Goal: Task Accomplishment & Management: Manage account settings

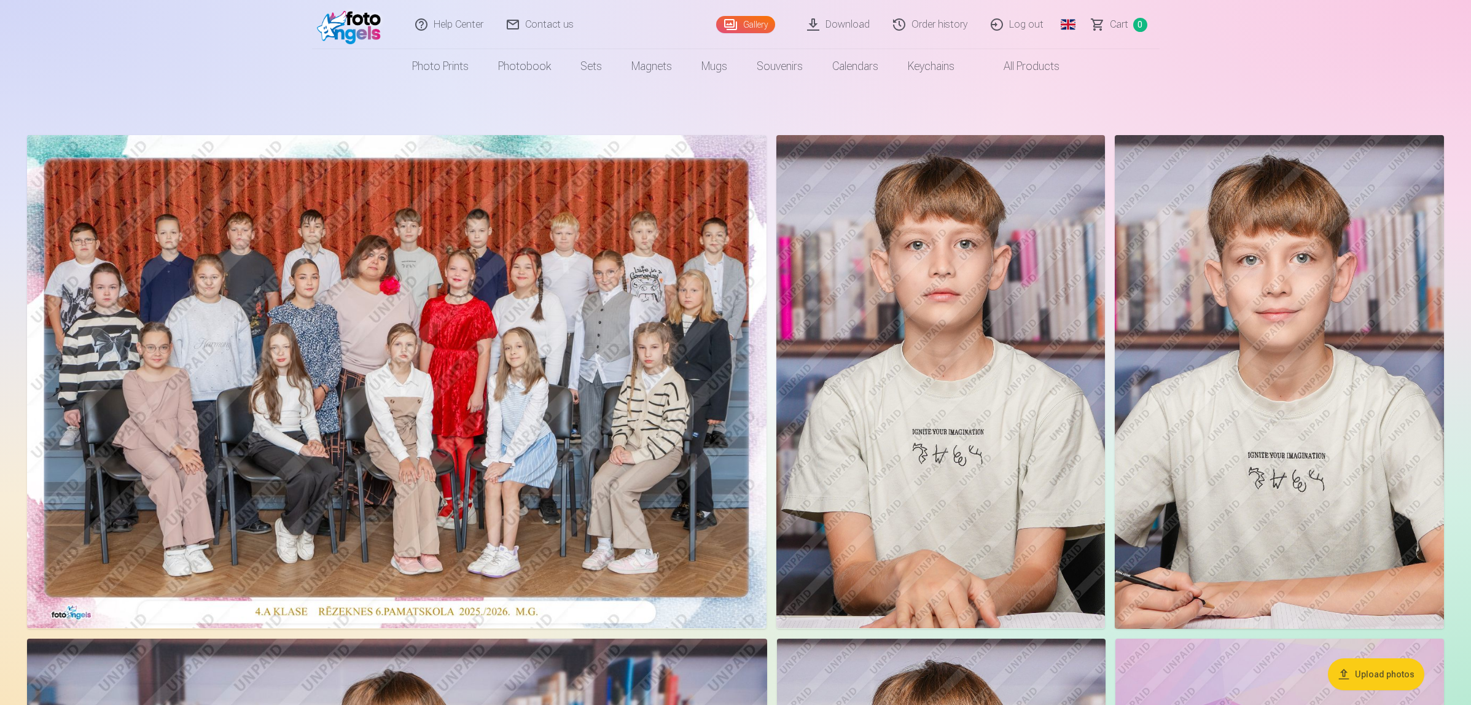
click at [950, 354] on img at bounding box center [940, 381] width 329 height 493
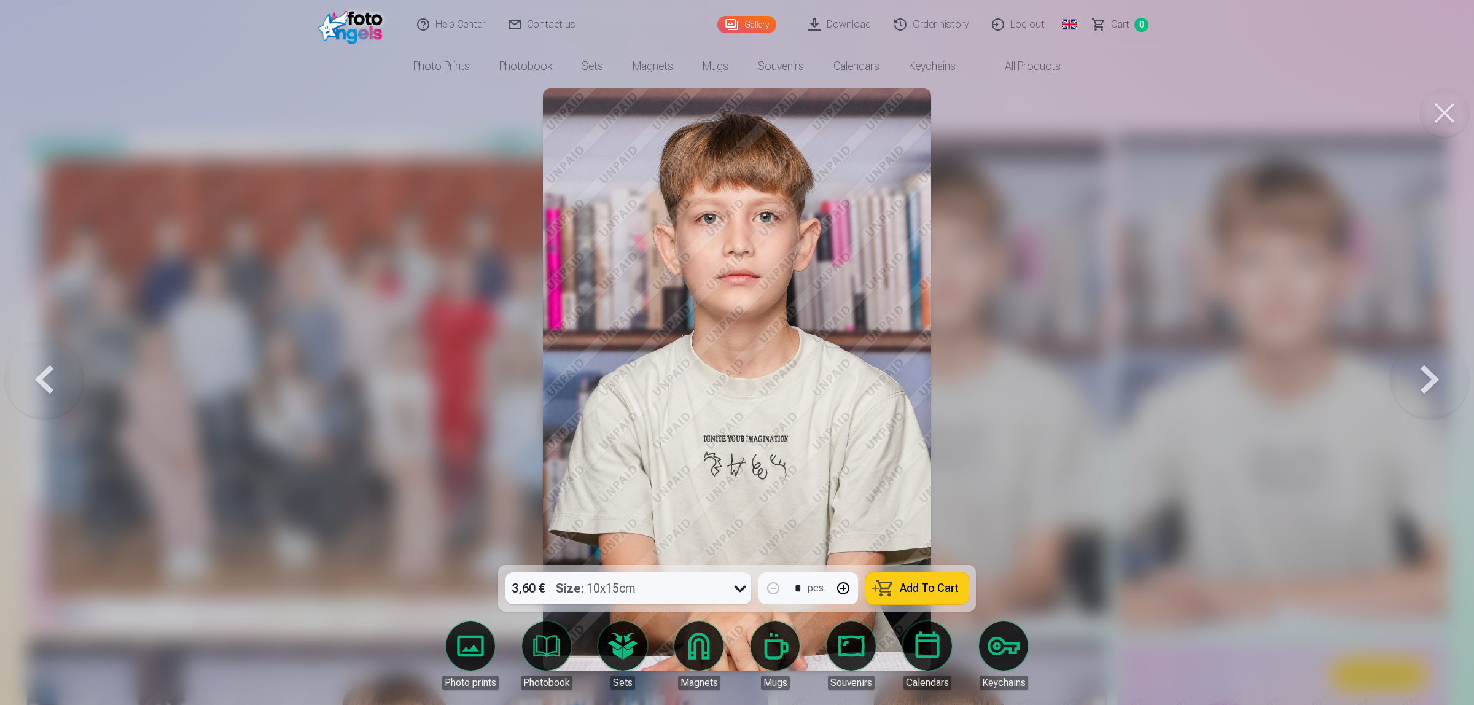
click at [1109, 283] on div at bounding box center [737, 352] width 1474 height 705
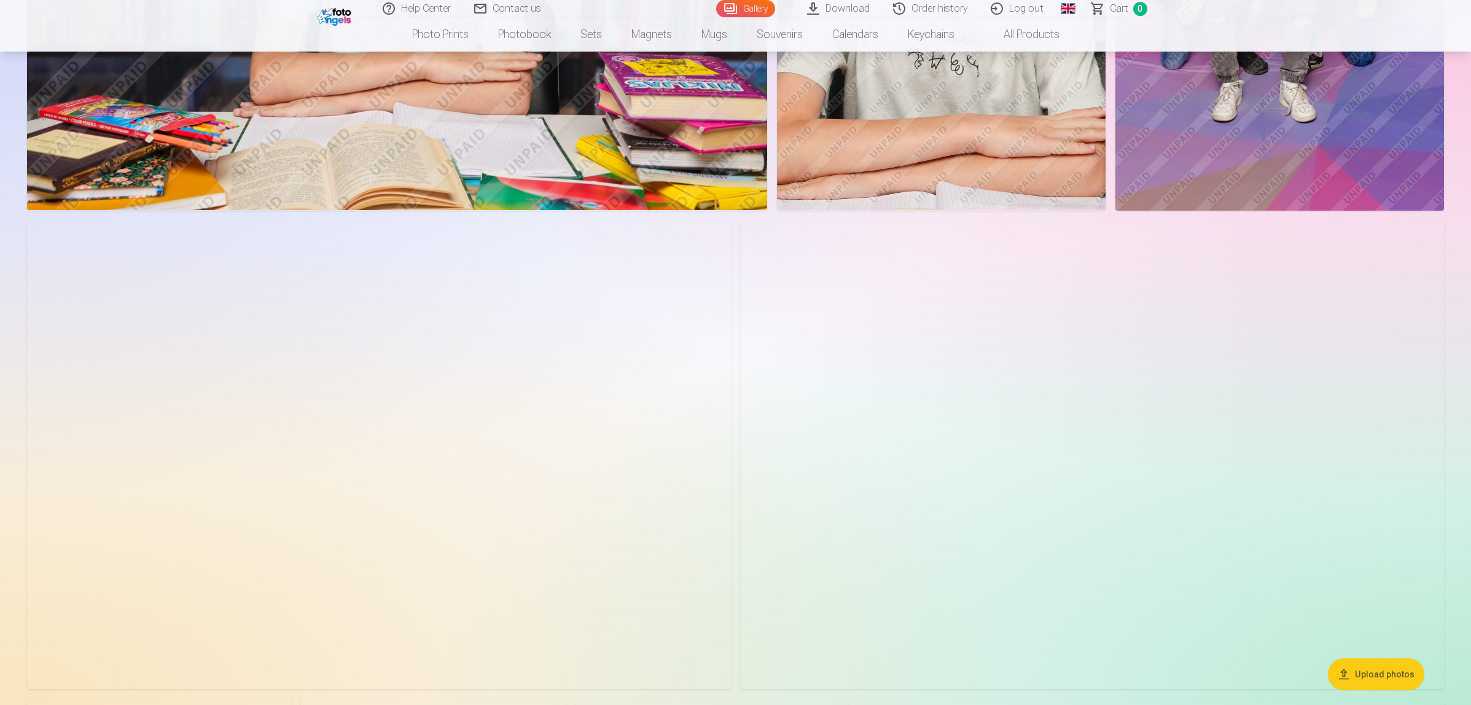
scroll to position [1075, 0]
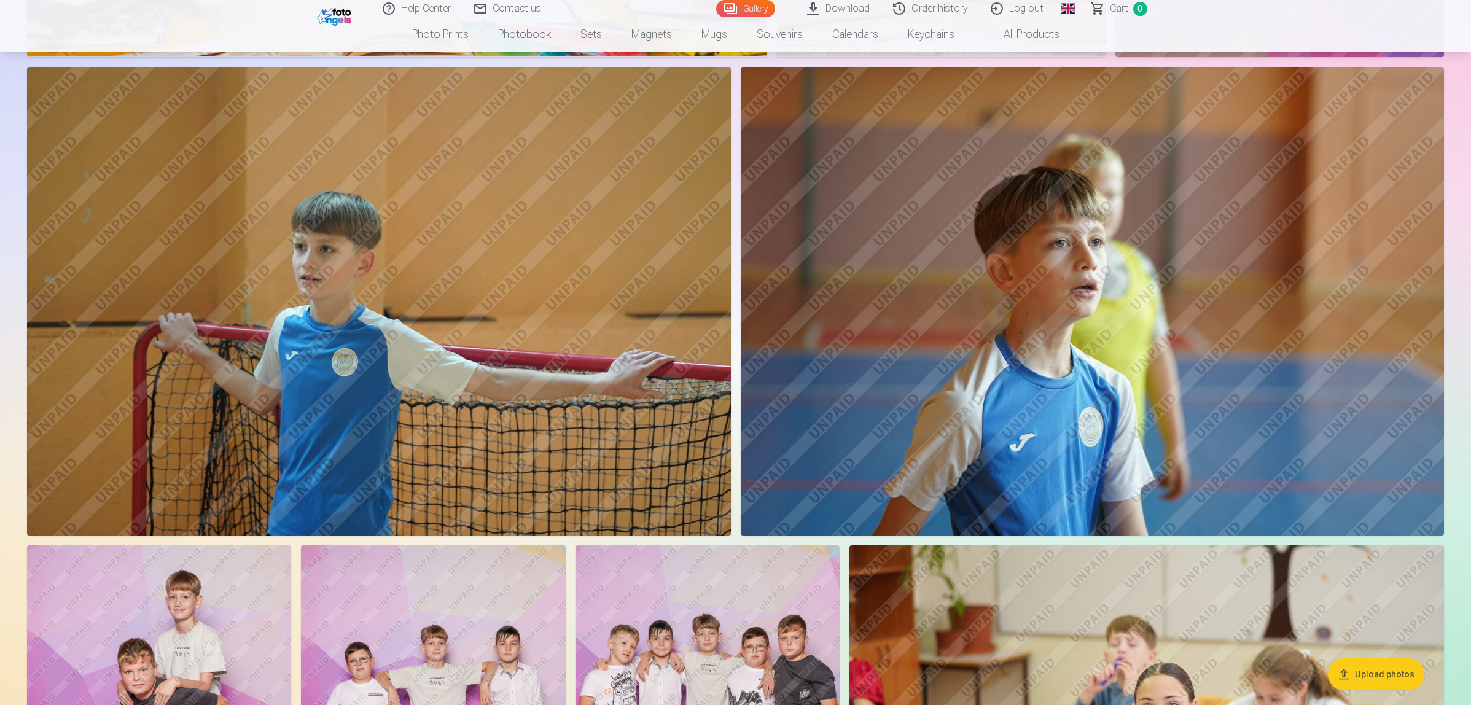
click at [516, 366] on img at bounding box center [379, 301] width 704 height 469
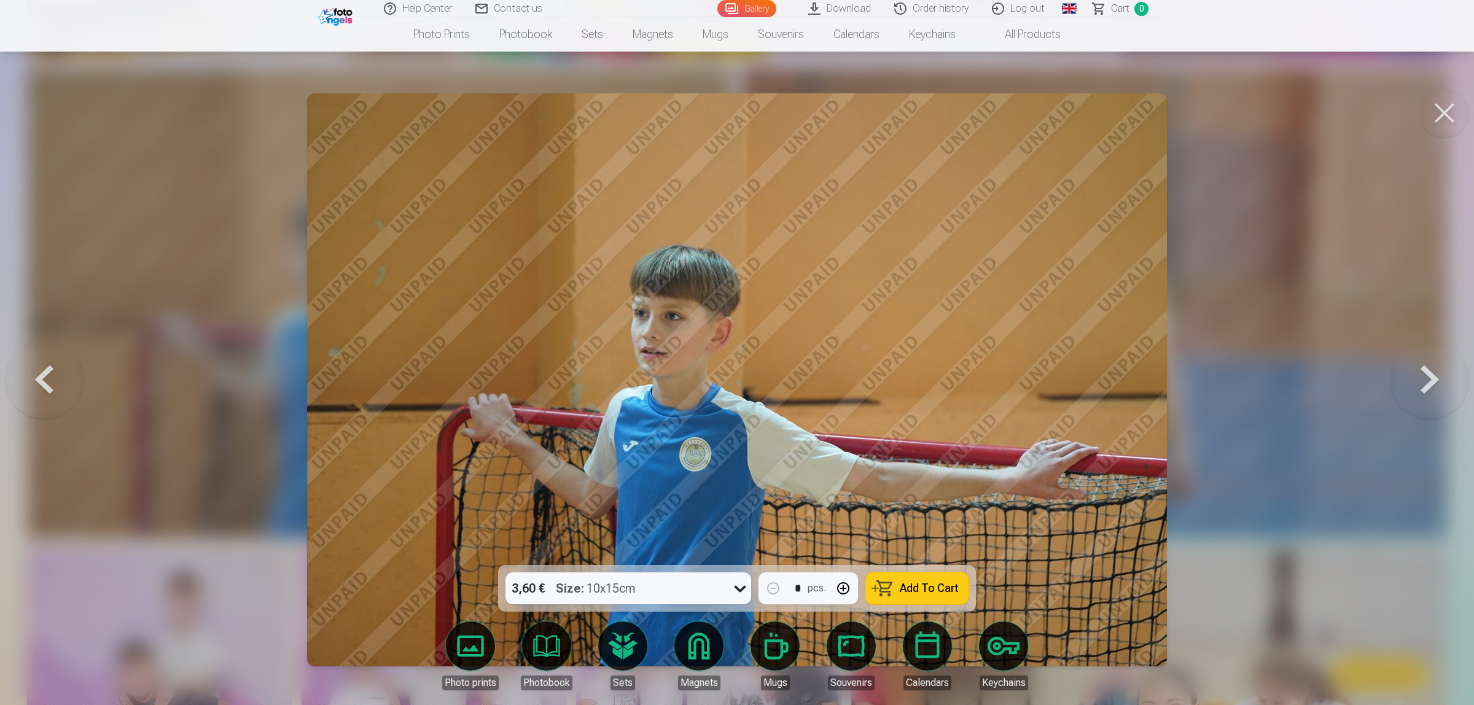
click at [1434, 112] on button at bounding box center [1444, 112] width 49 height 49
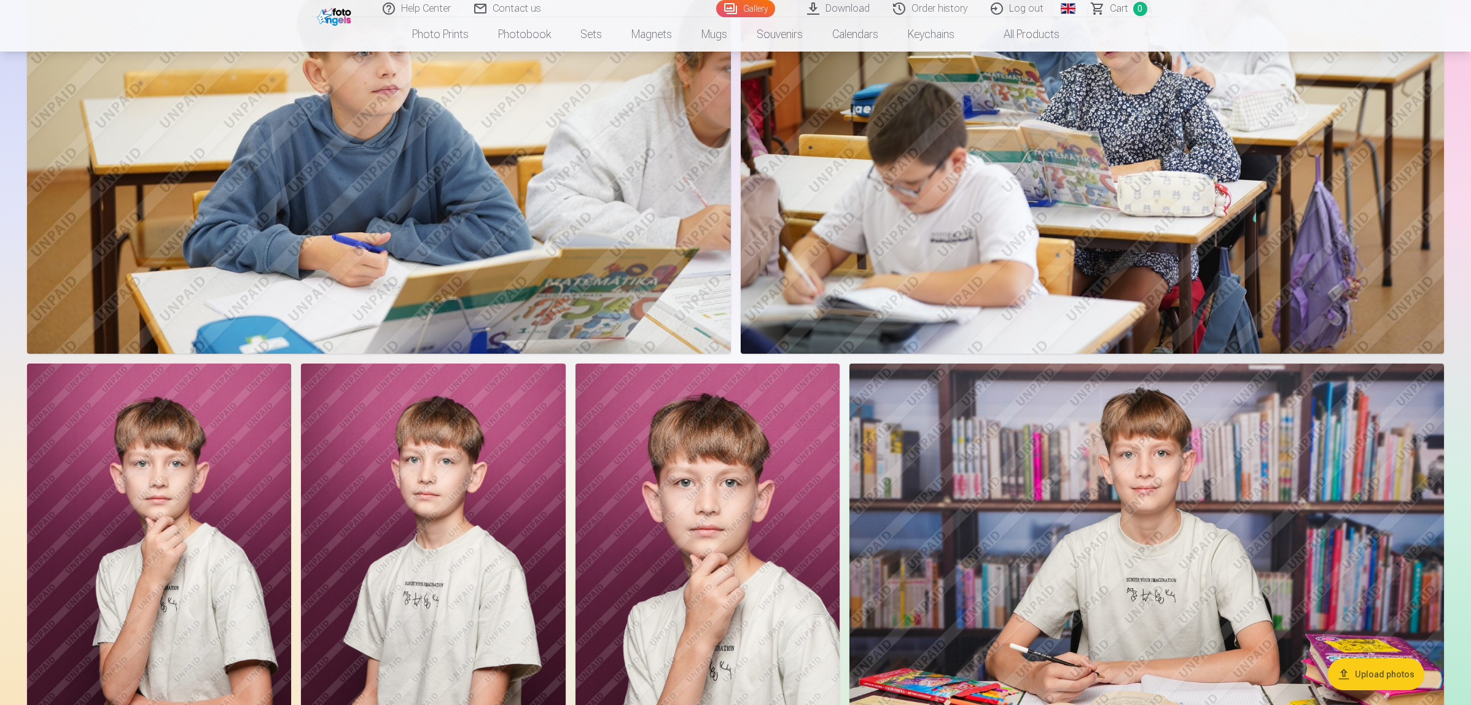
scroll to position [3455, 0]
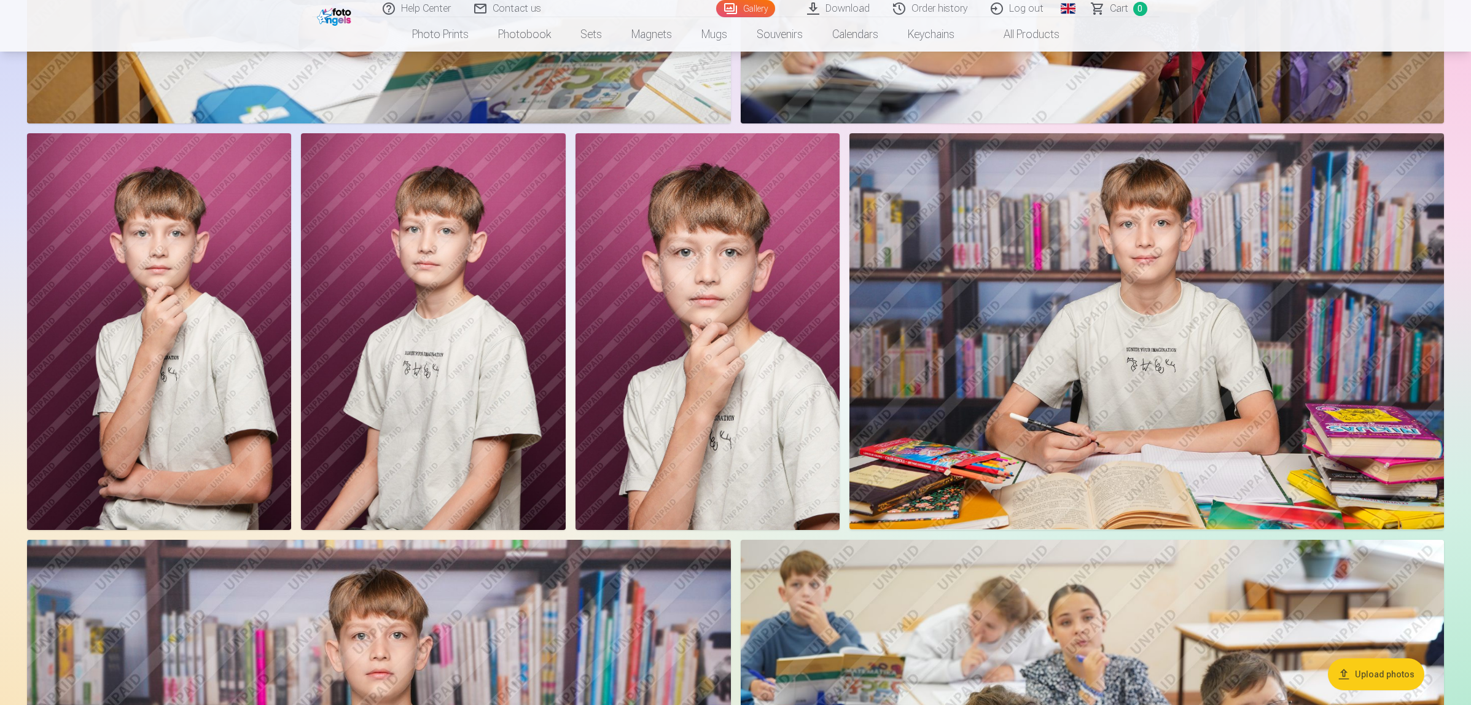
click at [1162, 378] on img at bounding box center [1146, 331] width 595 height 396
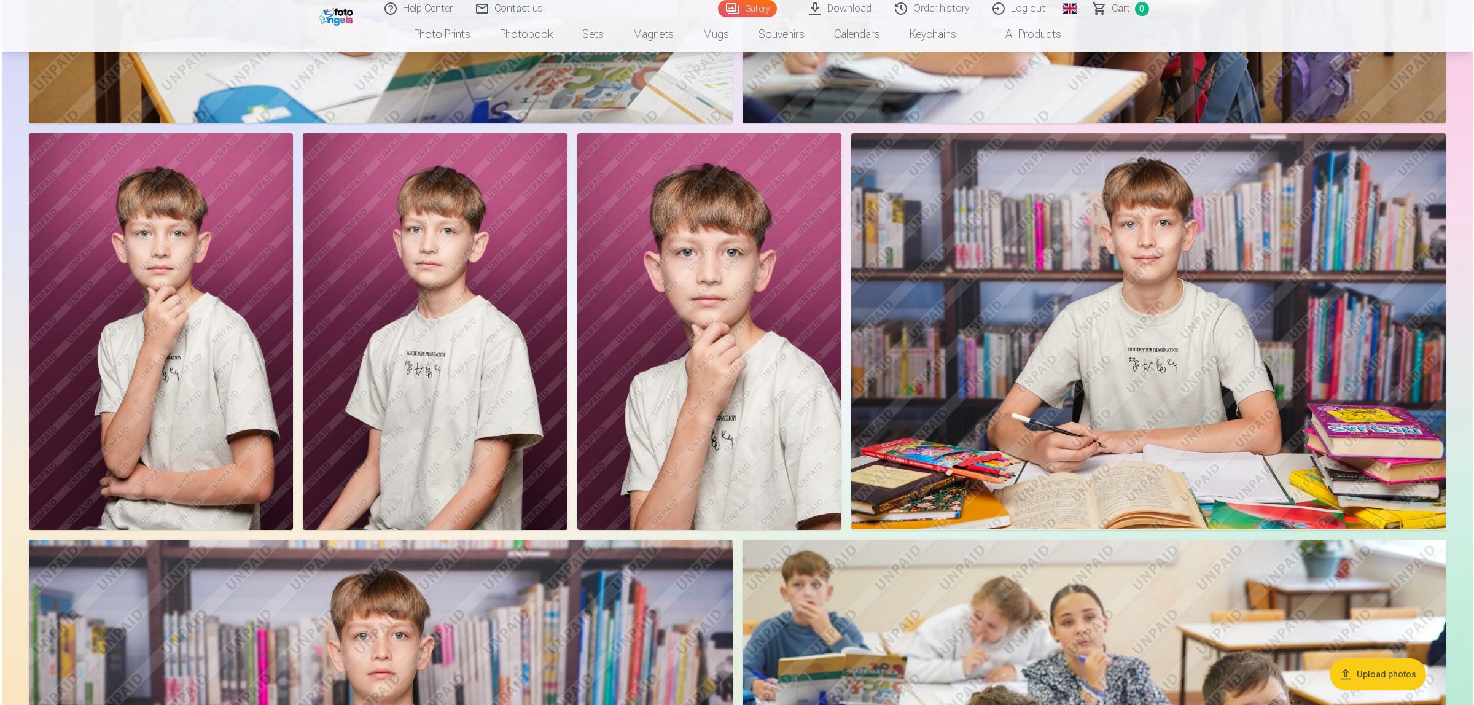
scroll to position [3462, 0]
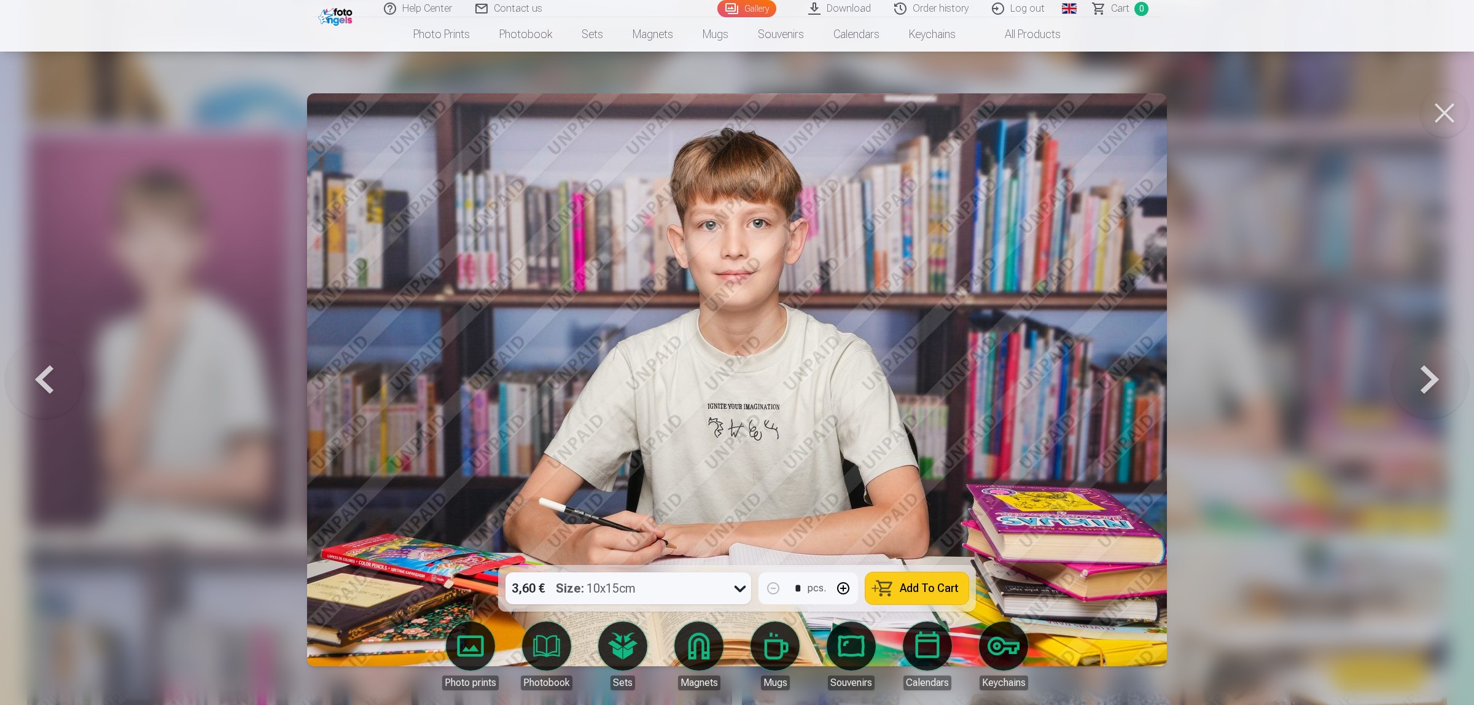
click at [1444, 120] on button at bounding box center [1444, 112] width 49 height 49
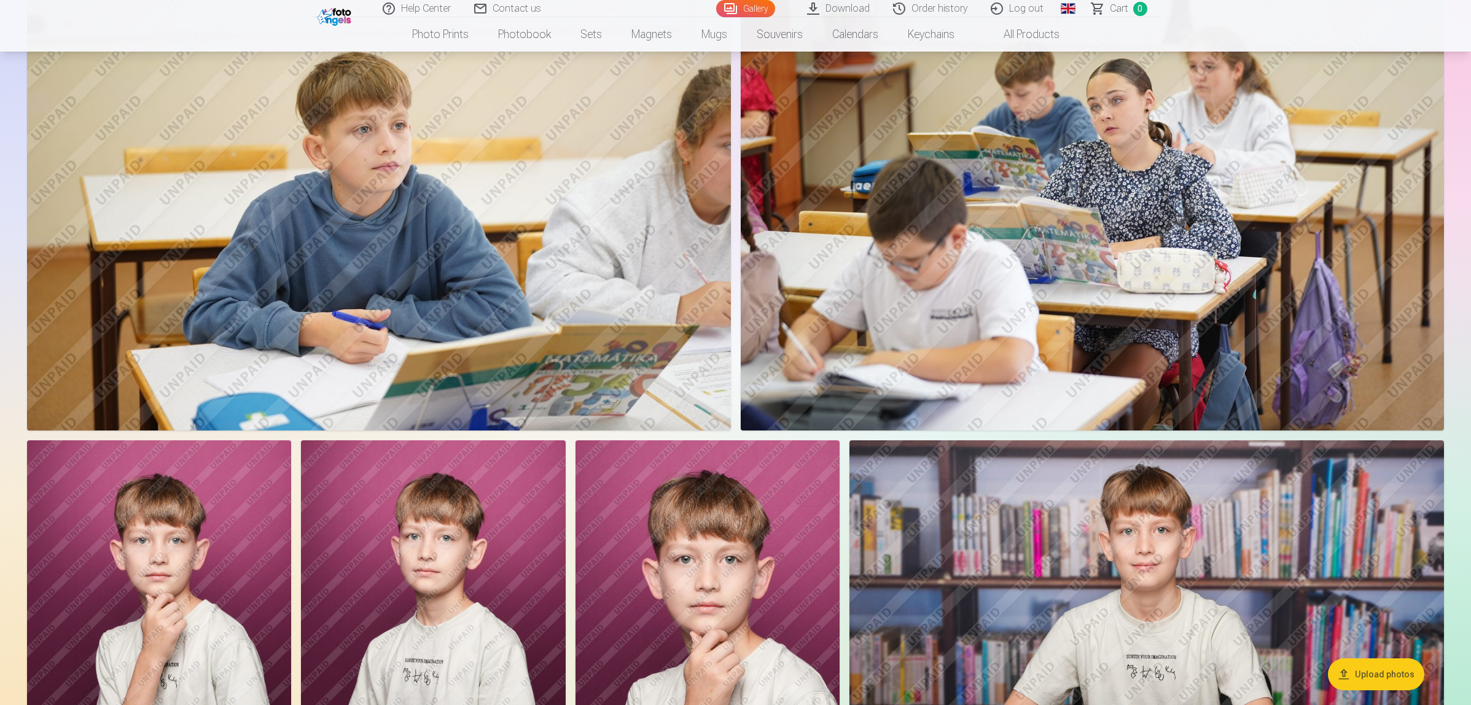
scroll to position [3378, 0]
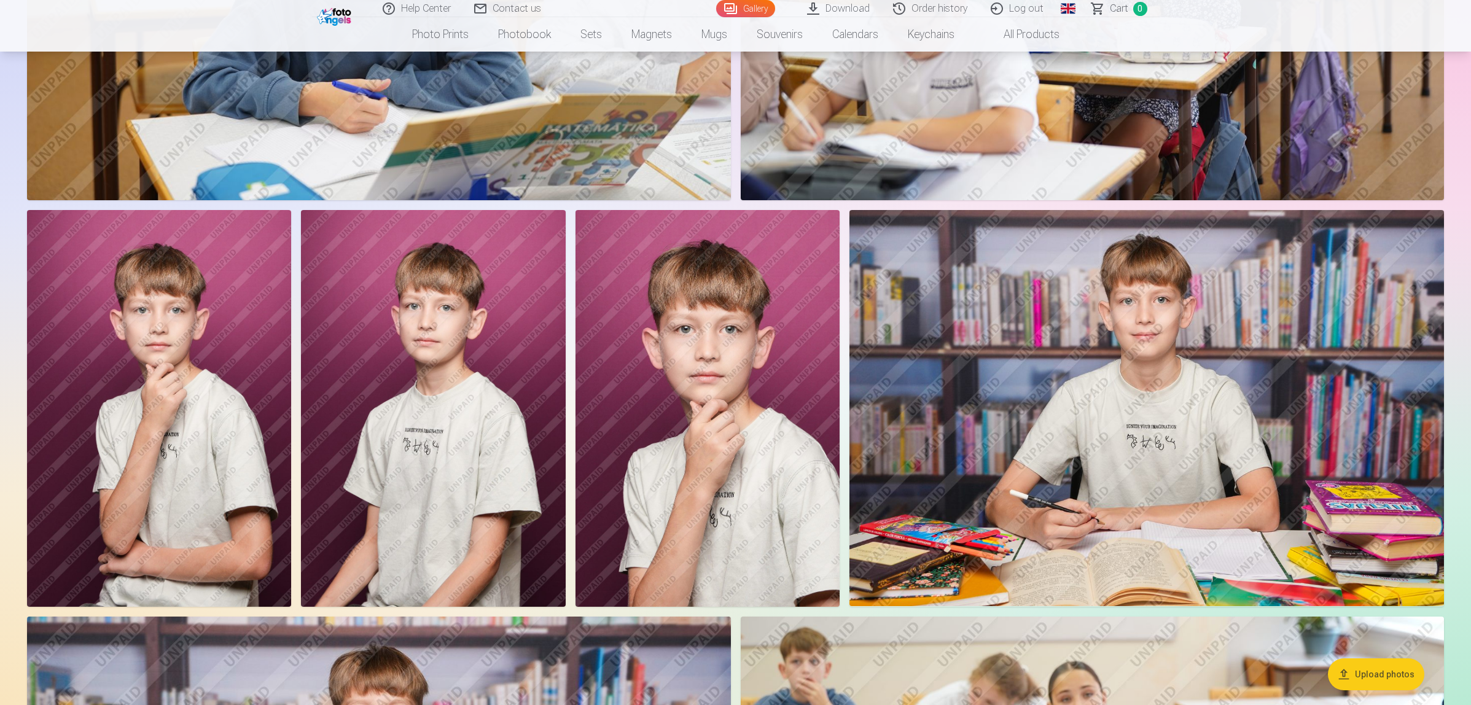
click at [139, 418] on img at bounding box center [159, 408] width 264 height 397
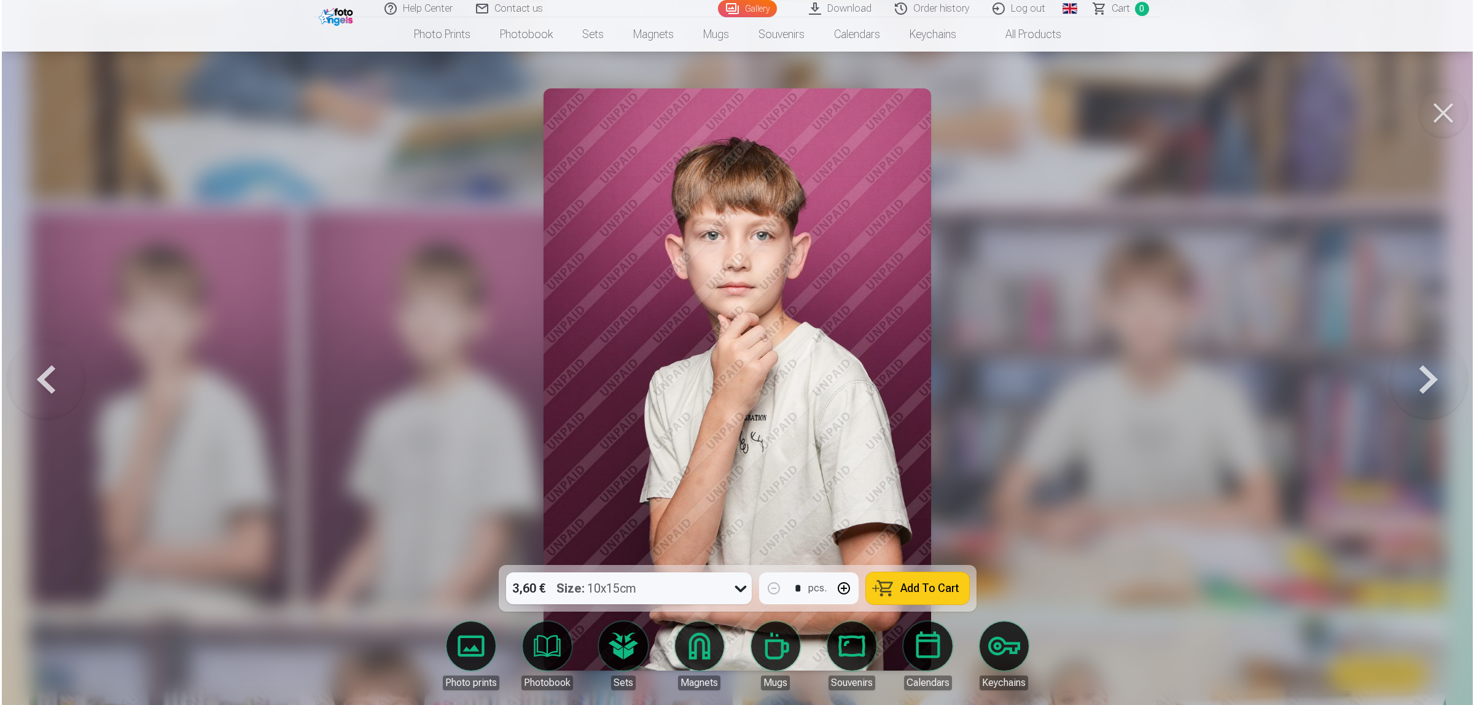
scroll to position [3385, 0]
click at [925, 348] on img at bounding box center [737, 379] width 388 height 582
click at [1445, 106] on button at bounding box center [1444, 112] width 49 height 49
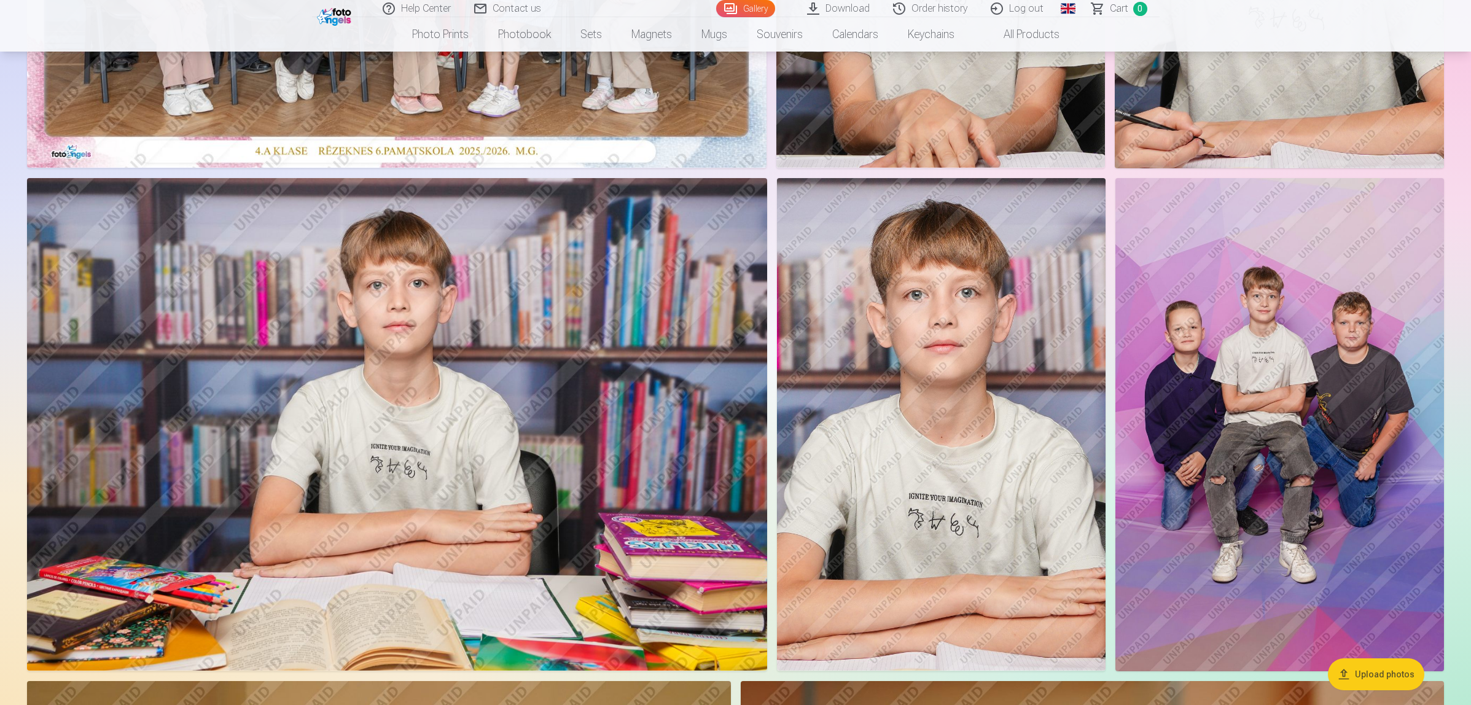
scroll to position [614, 0]
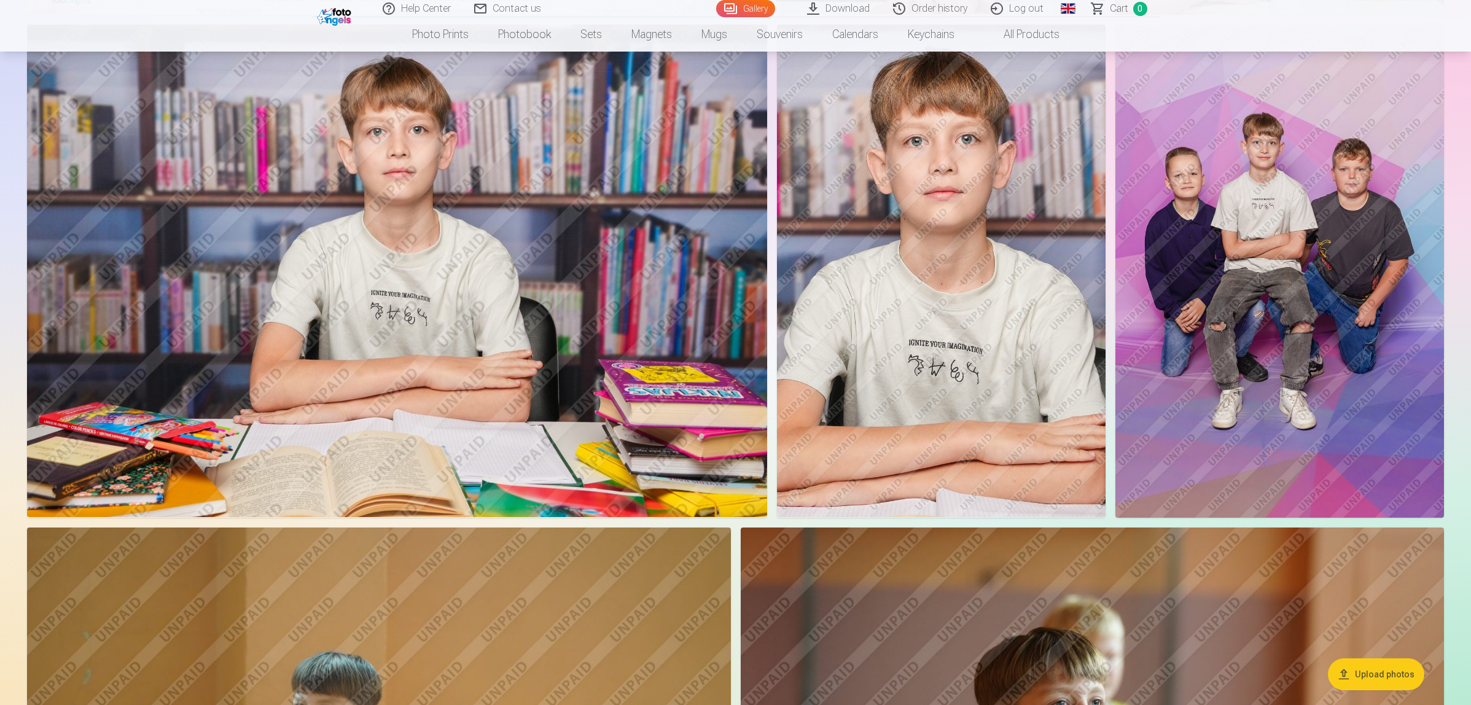
click at [1336, 397] on img at bounding box center [1279, 271] width 329 height 493
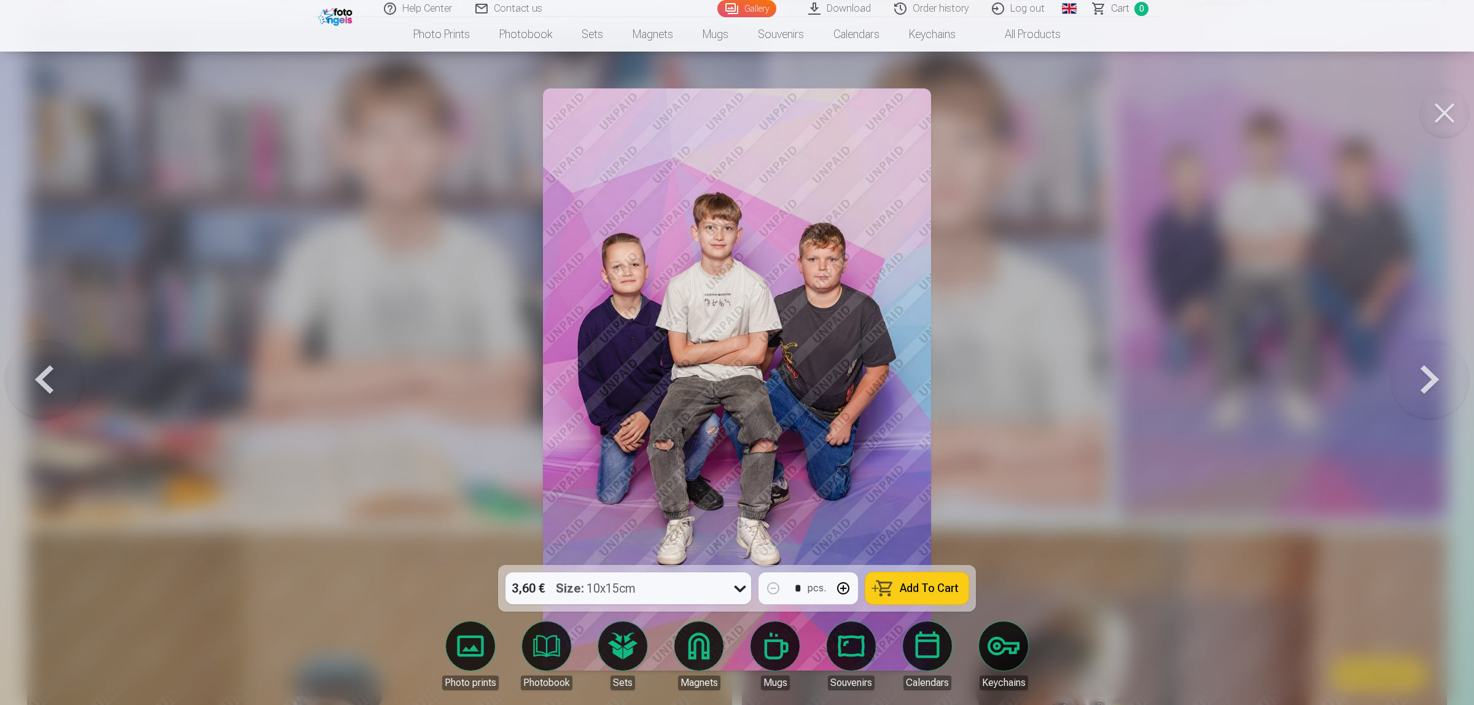
click at [1266, 304] on div at bounding box center [737, 352] width 1474 height 705
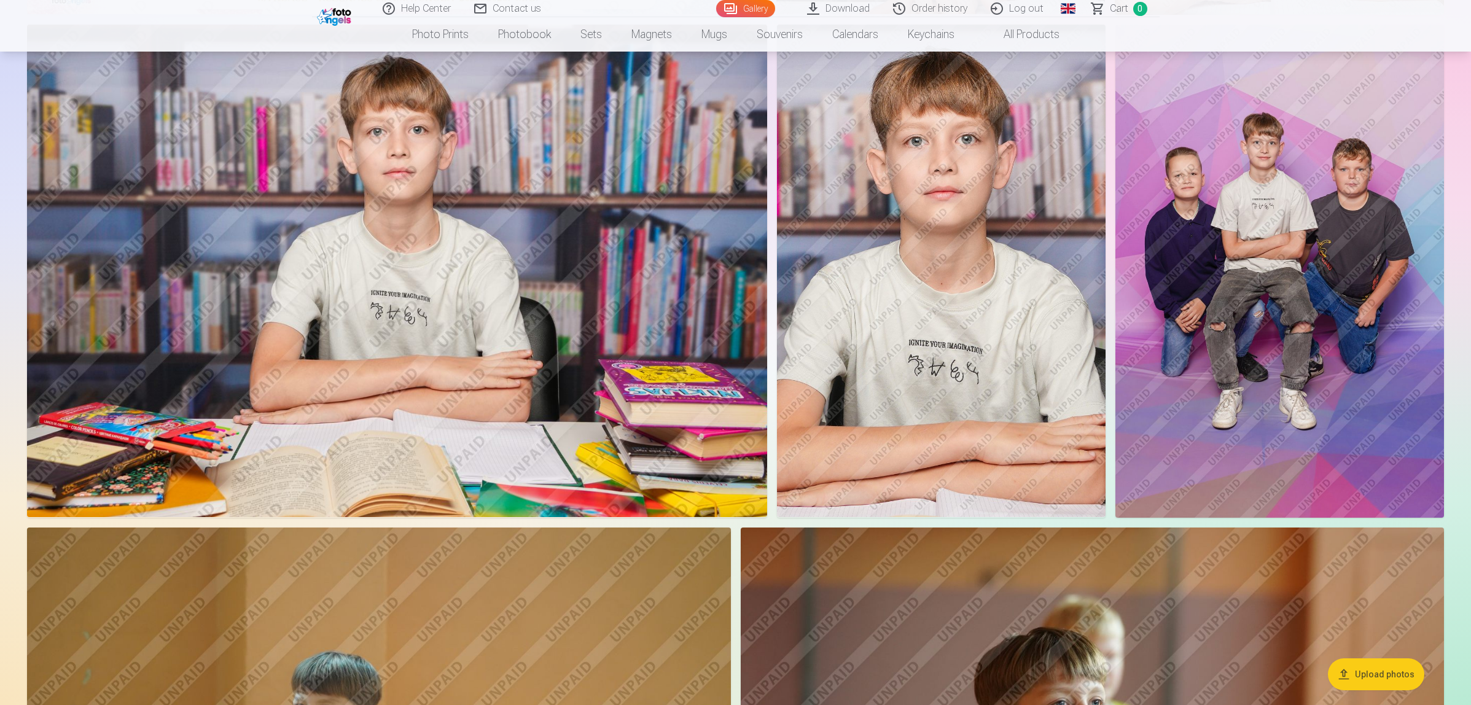
click at [1303, 295] on img at bounding box center [1279, 271] width 329 height 493
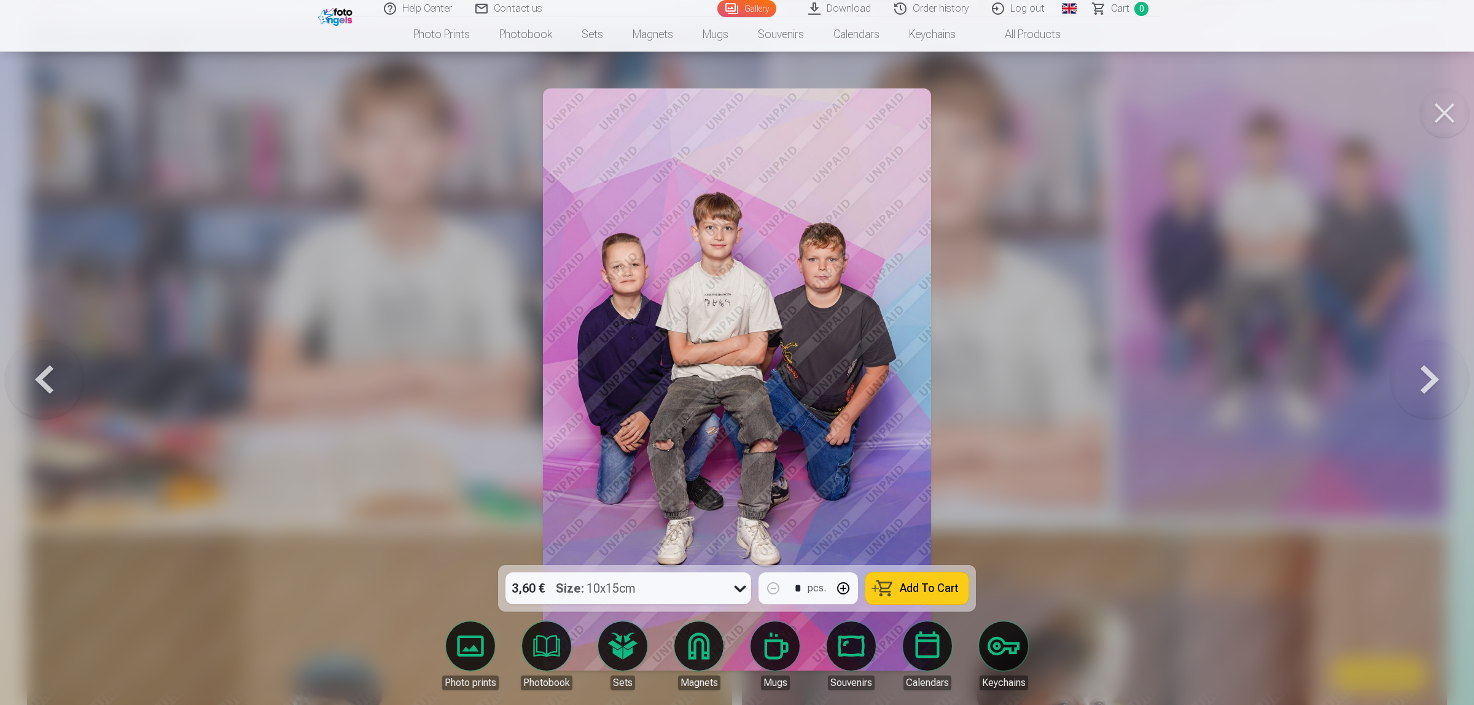
click at [1453, 120] on button at bounding box center [1444, 112] width 49 height 49
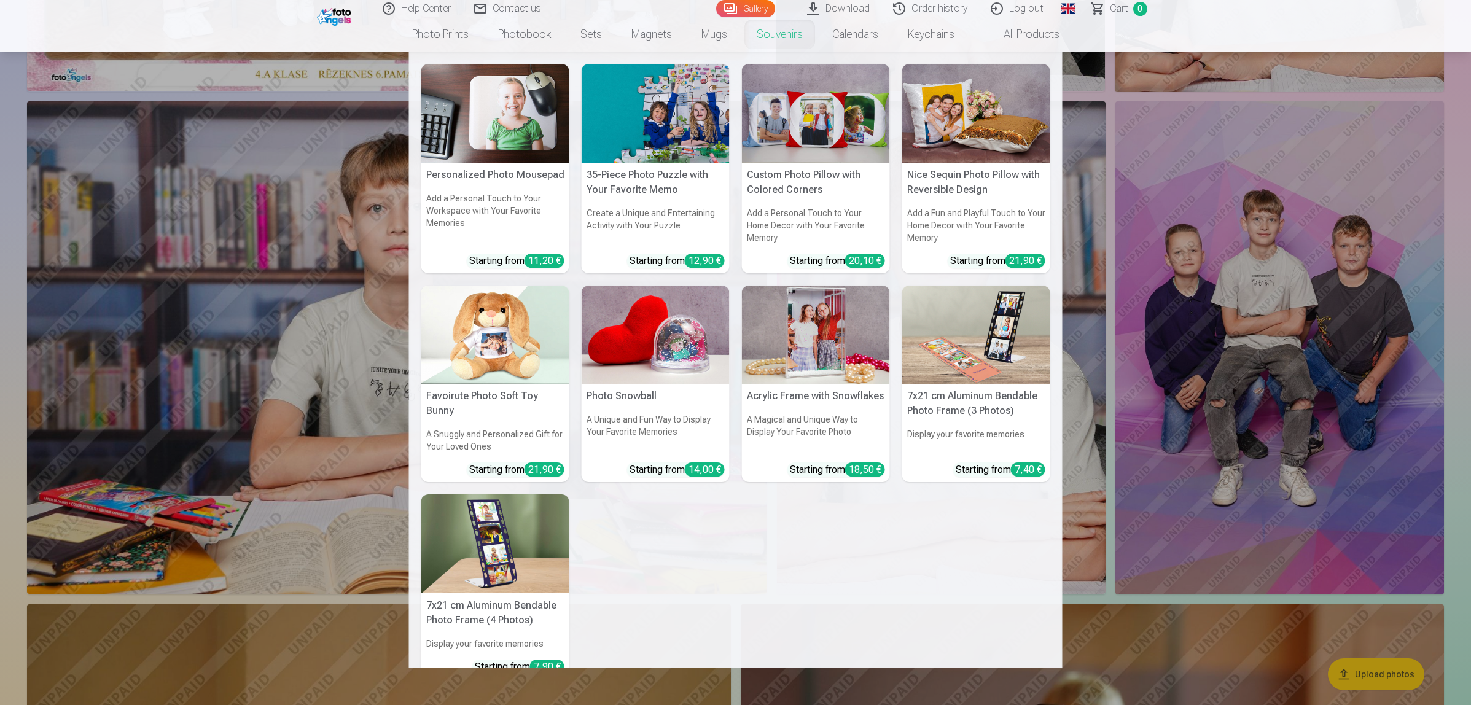
scroll to position [307, 0]
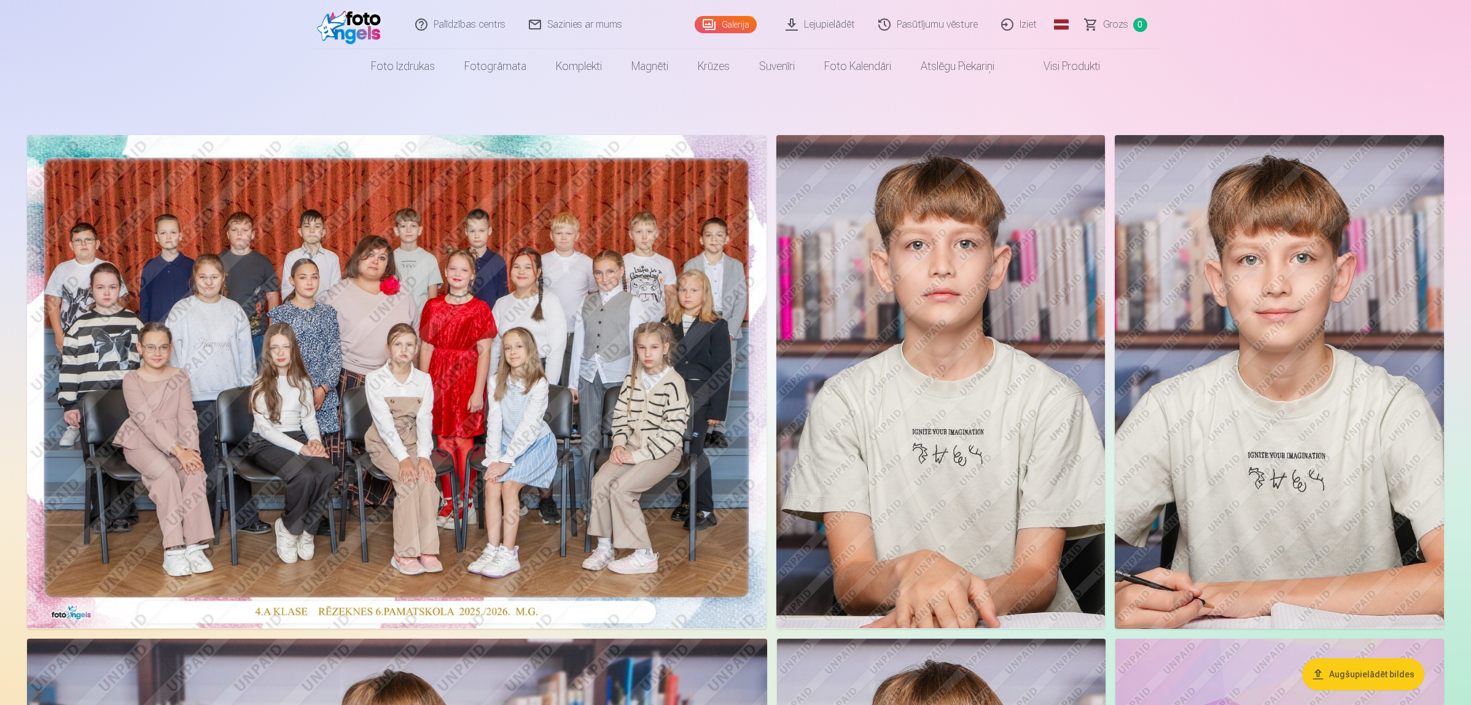
click at [1064, 23] on link "Global" at bounding box center [1061, 24] width 25 height 49
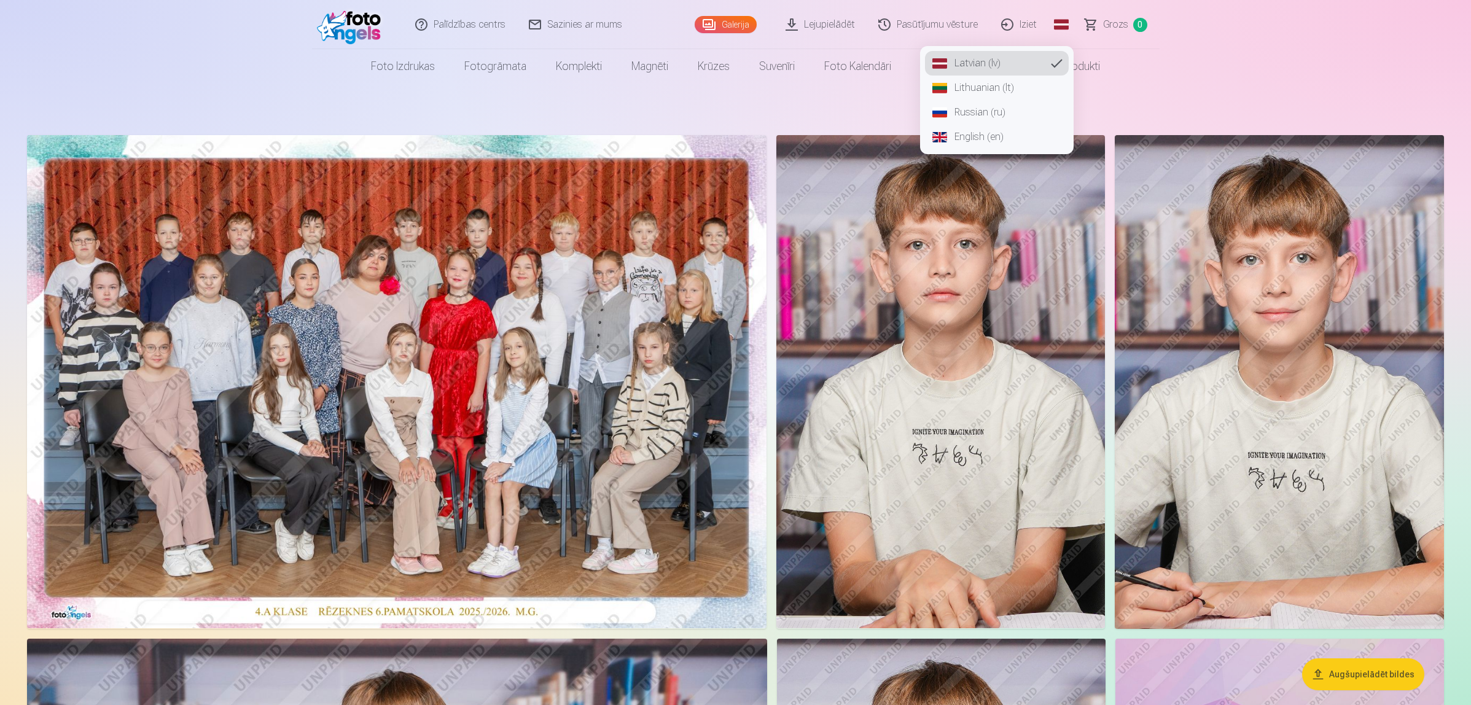
click at [1013, 16] on link "Iziet" at bounding box center [1019, 24] width 59 height 49
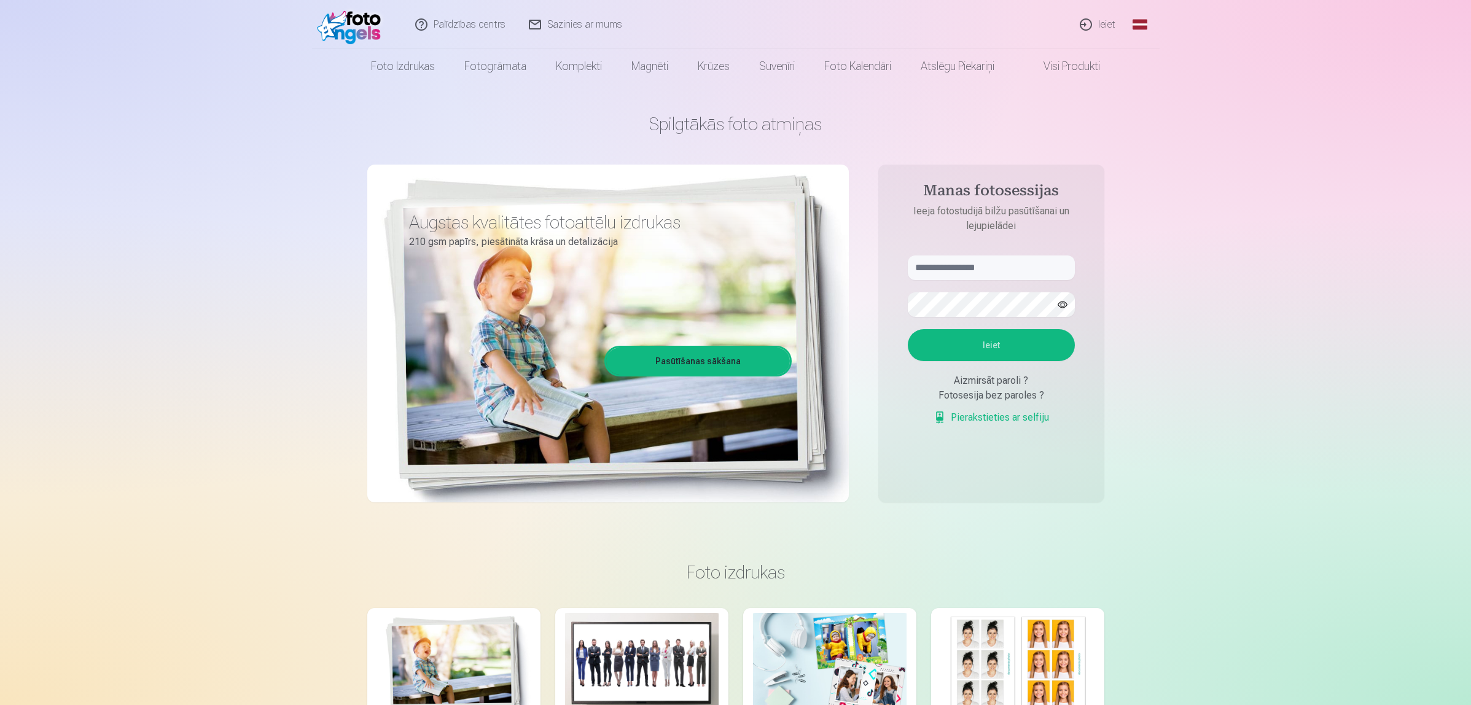
click at [1132, 21] on link "Global" at bounding box center [1140, 24] width 25 height 49
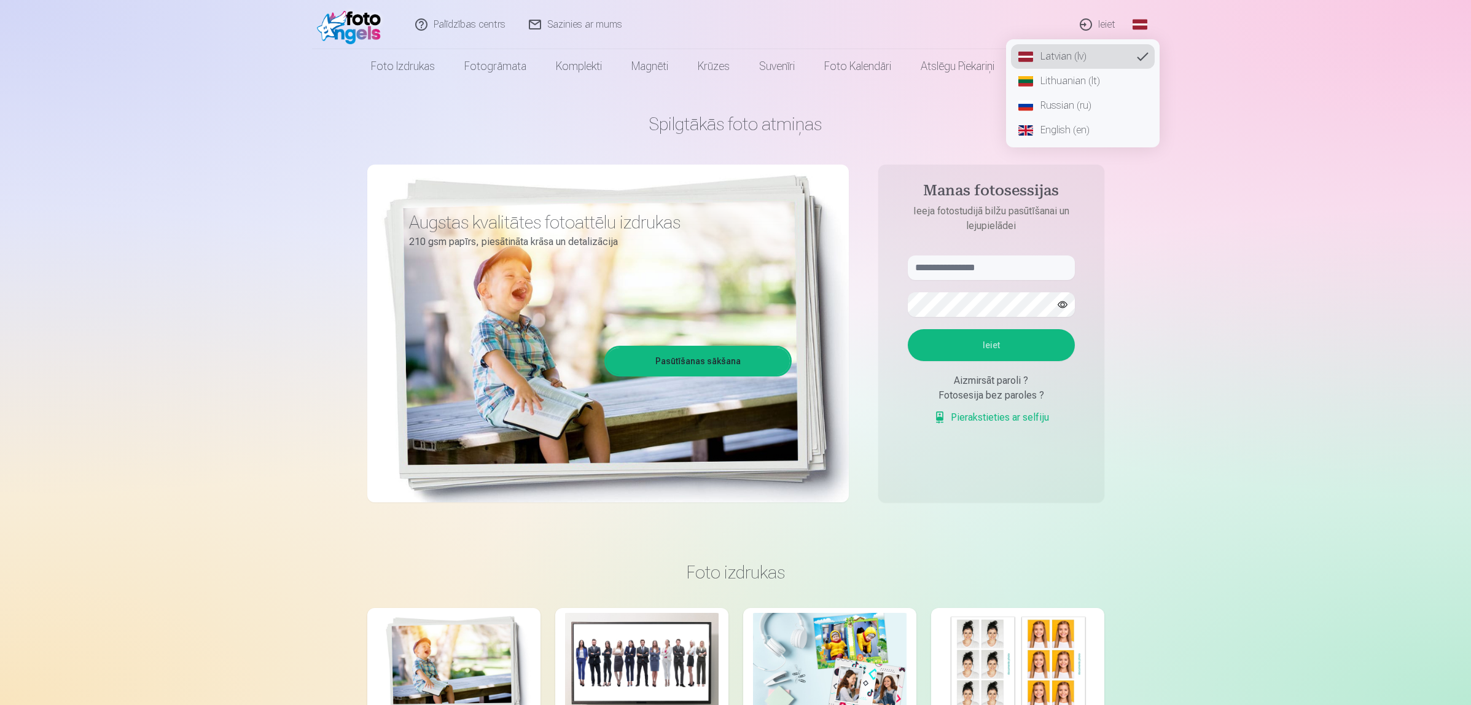
click at [1082, 131] on link "English (en)" at bounding box center [1083, 130] width 144 height 25
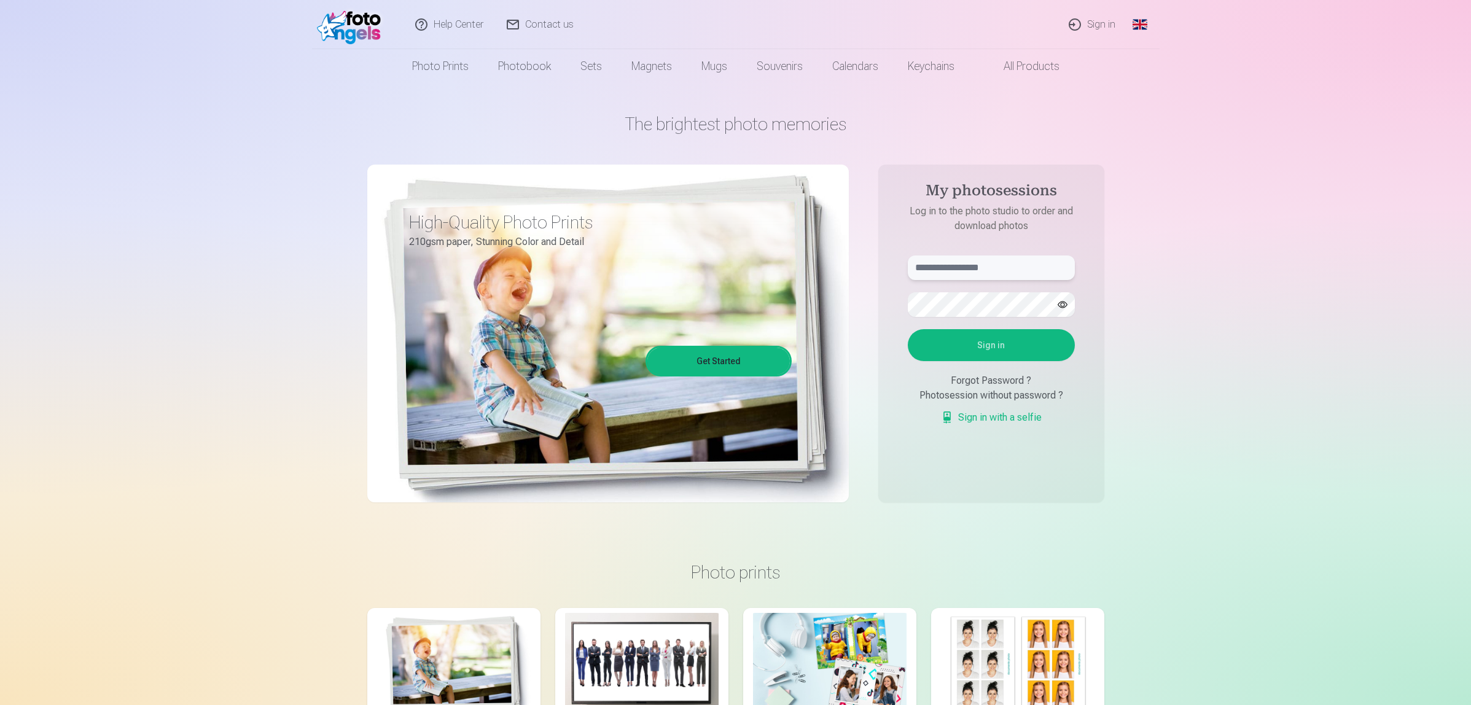
click at [1002, 265] on input "text" at bounding box center [991, 268] width 167 height 25
type input "**********"
click at [990, 342] on button "Sign in" at bounding box center [991, 345] width 167 height 32
